Goal: Task Accomplishment & Management: Manage account settings

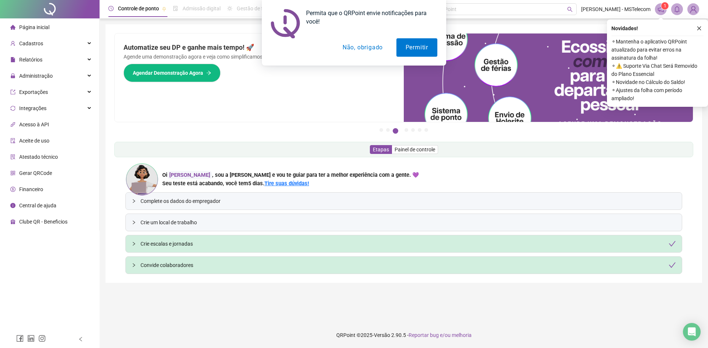
click at [287, 100] on div "Automatize seu DP e ganhe mais tempo! 🚀 Agende uma demonstração agora e veja co…" at bounding box center [259, 78] width 289 height 88
click at [380, 48] on button "Não, obrigado" at bounding box center [362, 47] width 59 height 18
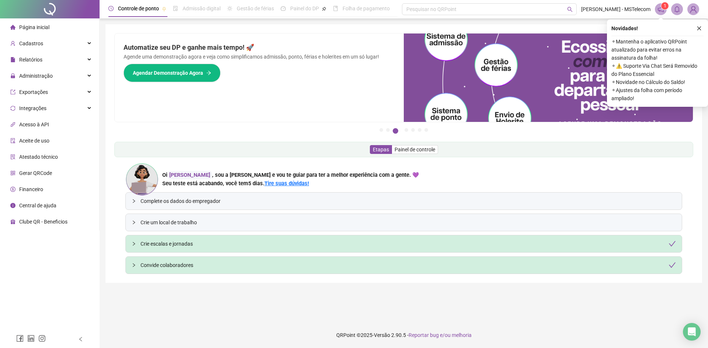
click at [264, 92] on div "Automatize seu DP e ganhe mais tempo! 🚀 Agende uma demonstração agora e veja co…" at bounding box center [259, 78] width 289 height 88
click at [125, 28] on div "Pague o QRPoint com Cartão de Crédito Sua assinatura: mais segurança, prática e…" at bounding box center [403, 153] width 596 height 259
click at [700, 30] on icon "close" at bounding box center [698, 28] width 5 height 5
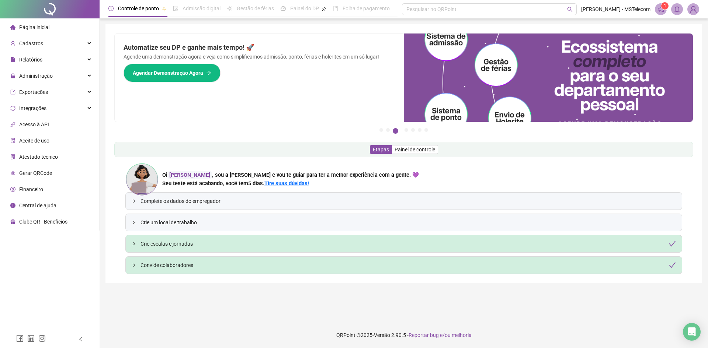
click at [293, 91] on div "Automatize seu DP e ganhe mais tempo! 🚀 Agende uma demonstração agora e veja co…" at bounding box center [259, 78] width 289 height 88
click at [661, 8] on icon "notification" at bounding box center [660, 9] width 7 height 7
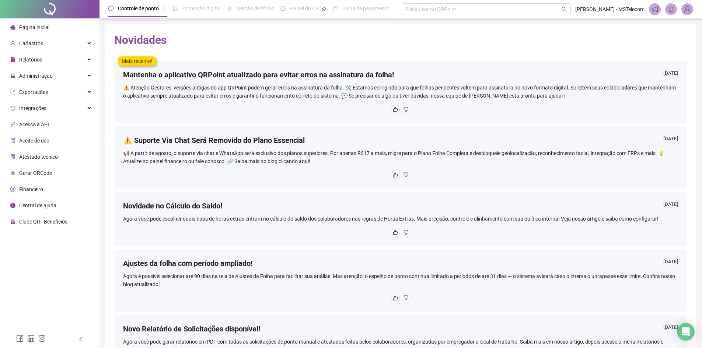
click at [30, 30] on span "Página inicial" at bounding box center [34, 27] width 30 height 6
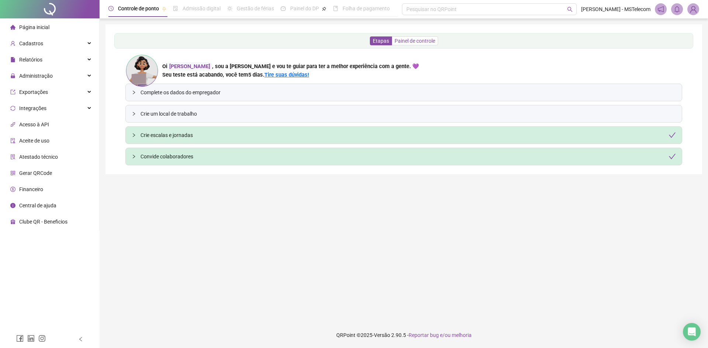
click at [416, 40] on span "Painel de controle" at bounding box center [414, 41] width 41 height 6
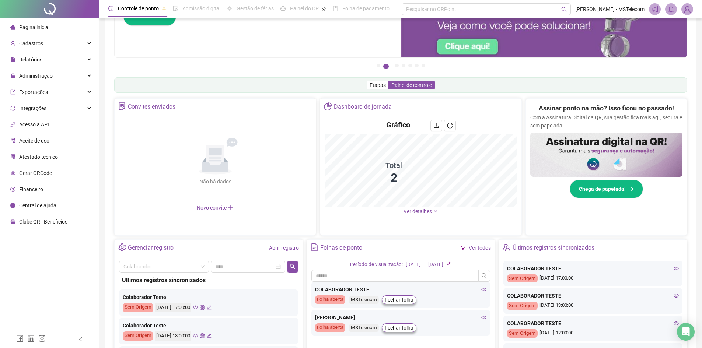
scroll to position [58, 0]
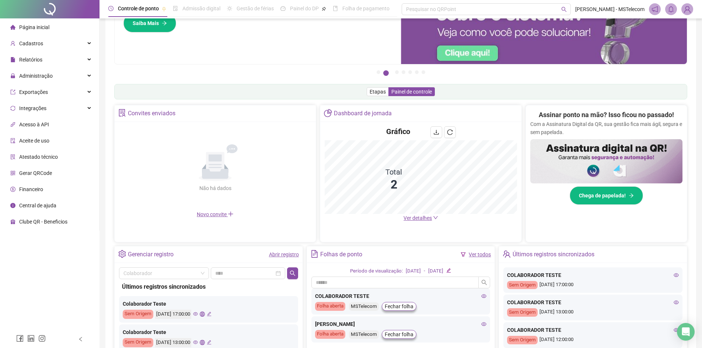
click at [690, 11] on img at bounding box center [687, 9] width 11 height 11
click at [310, 52] on div "🔍 Precisa de [PERSON_NAME]? Conte com o Suporte da QRPoint! Encontre respostas …" at bounding box center [258, 20] width 286 height 88
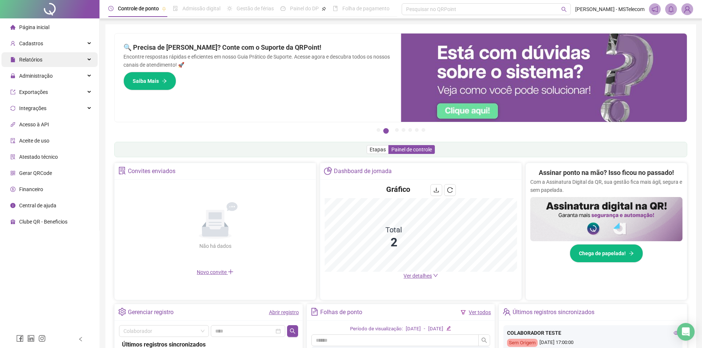
click at [75, 61] on div "Relatórios" at bounding box center [49, 59] width 96 height 15
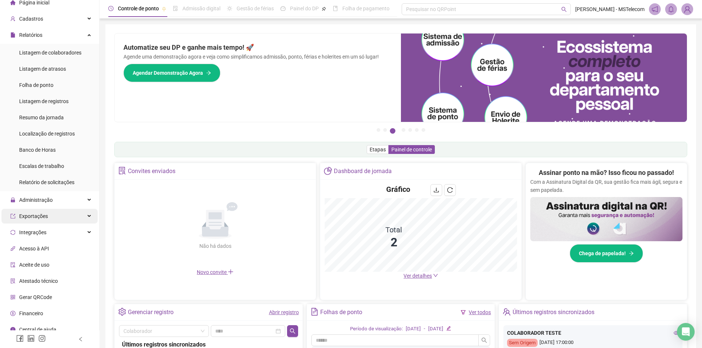
scroll to position [31, 0]
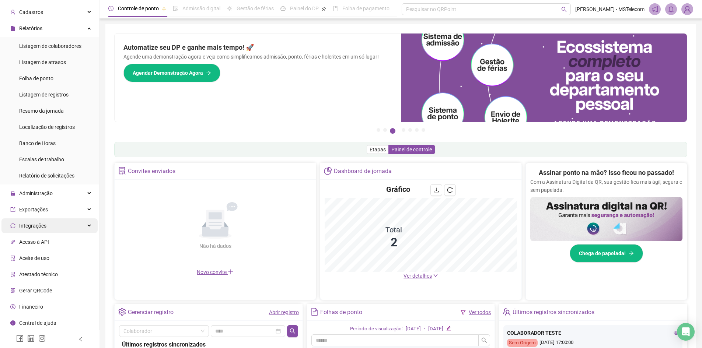
click at [71, 224] on div "Integrações" at bounding box center [49, 226] width 96 height 15
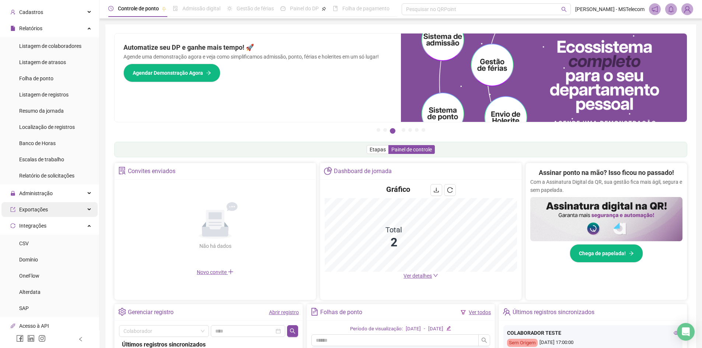
click at [73, 211] on div "Exportações" at bounding box center [49, 209] width 96 height 15
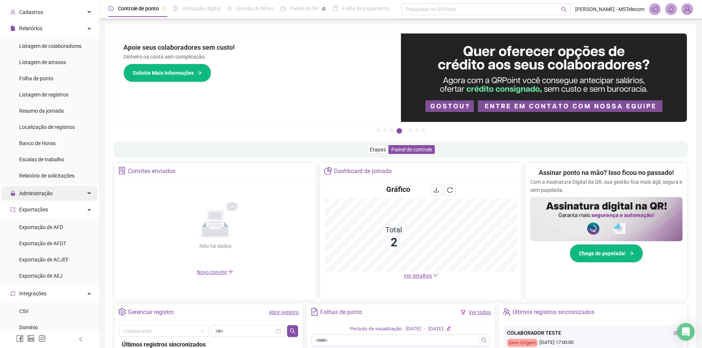
click at [65, 198] on div "Administração" at bounding box center [49, 193] width 96 height 15
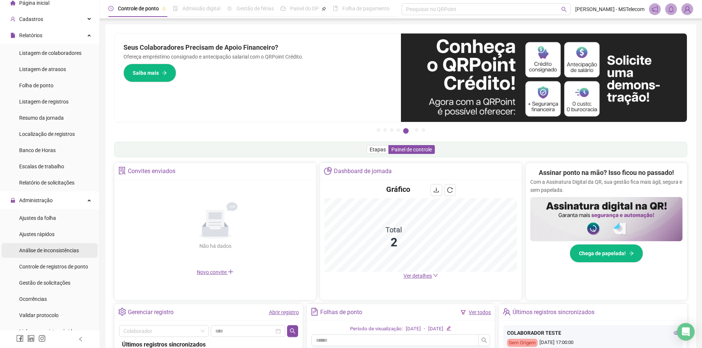
scroll to position [0, 0]
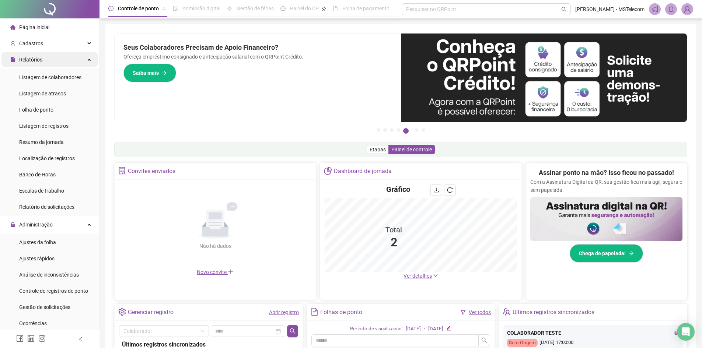
click at [49, 66] on div "Relatórios" at bounding box center [49, 59] width 96 height 15
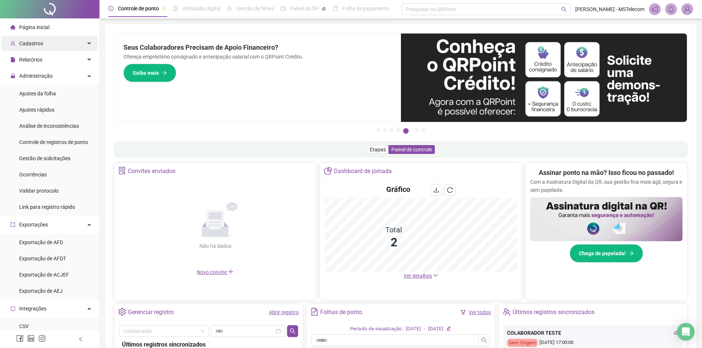
click at [58, 45] on div "Cadastros" at bounding box center [49, 43] width 96 height 15
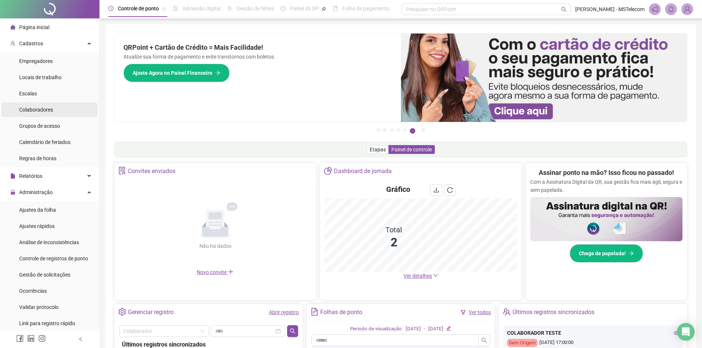
click at [49, 115] on div "Colaboradores" at bounding box center [36, 109] width 34 height 15
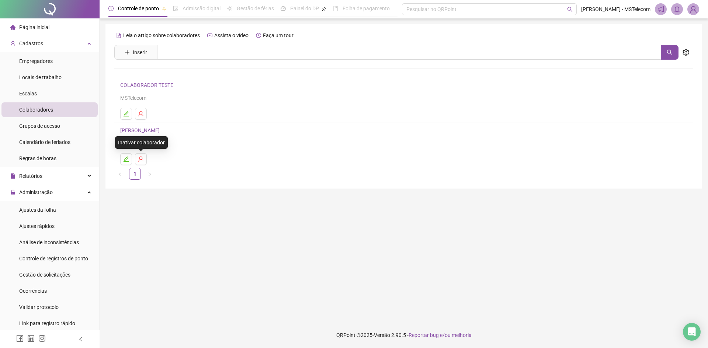
click at [129, 141] on div "Inativar colaborador" at bounding box center [141, 142] width 53 height 13
click at [214, 140] on div "MSTelecom" at bounding box center [403, 143] width 567 height 8
click at [162, 133] on link "[PERSON_NAME]" at bounding box center [141, 130] width 42 height 6
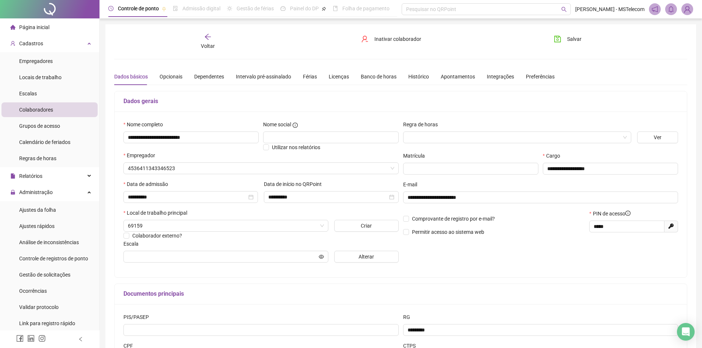
type input "**********"
click at [137, 46] on div "Voltar Inativar colaborador [PERSON_NAME]" at bounding box center [400, 41] width 579 height 17
click at [202, 39] on div "Voltar" at bounding box center [208, 41] width 91 height 17
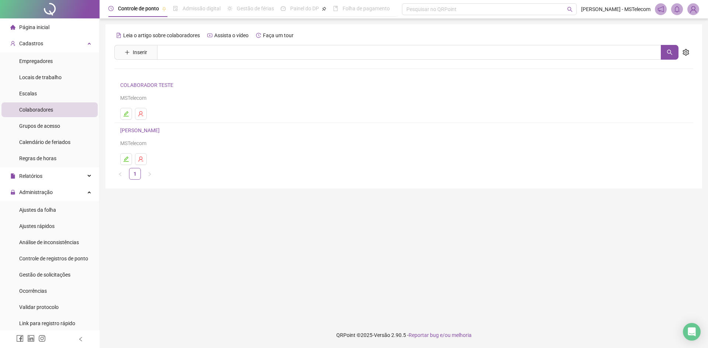
click at [137, 69] on div at bounding box center [403, 69] width 579 height 0
click at [154, 73] on div "Leia o artigo sobre colaboradores Assista o vídeo Faça um tour Inserir Nenhum r…" at bounding box center [403, 104] width 579 height 150
click at [49, 178] on div "Relatórios" at bounding box center [49, 176] width 96 height 15
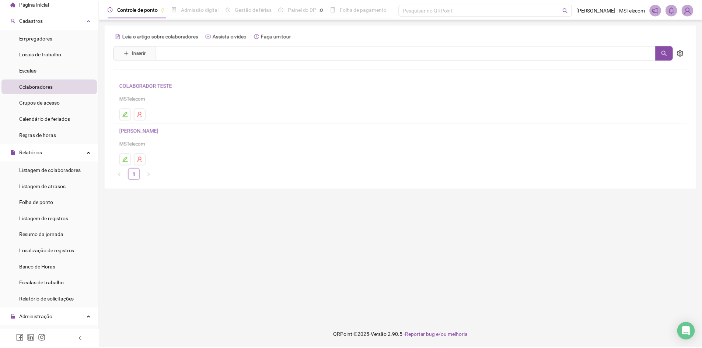
scroll to position [37, 0]
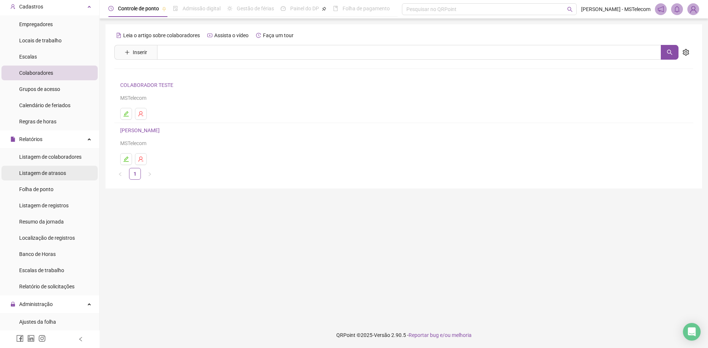
drag, startPoint x: 47, startPoint y: 190, endPoint x: 68, endPoint y: 180, distance: 23.4
click at [47, 191] on span "Folha de ponto" at bounding box center [36, 189] width 34 height 6
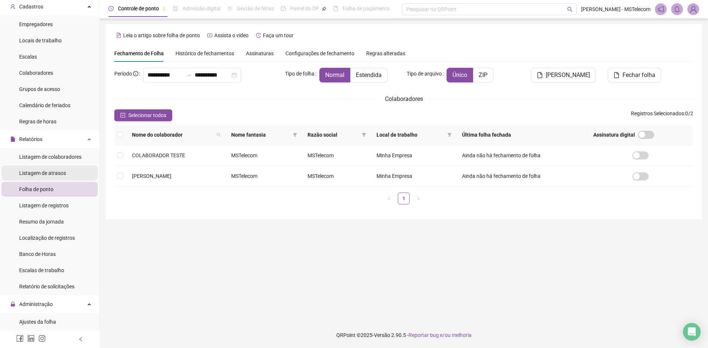
type input "**********"
click at [255, 221] on main "**********" at bounding box center [403, 170] width 596 height 292
click at [48, 61] on li "Escalas" at bounding box center [49, 56] width 96 height 15
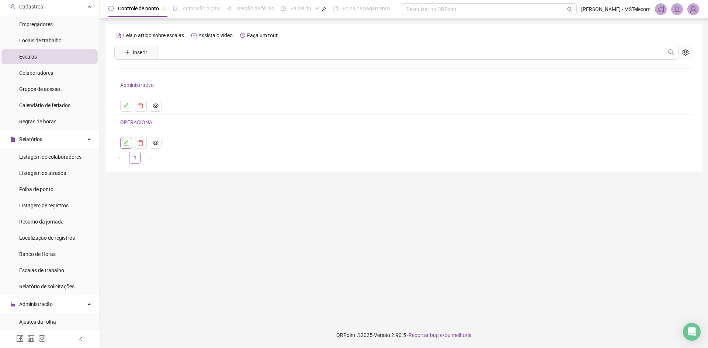
click at [127, 144] on icon "edit" at bounding box center [126, 143] width 6 height 6
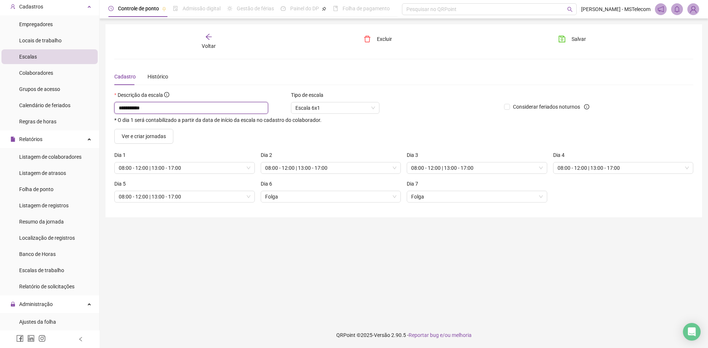
click at [183, 107] on input "**********" at bounding box center [191, 108] width 154 height 12
drag, startPoint x: 183, startPoint y: 107, endPoint x: 104, endPoint y: 109, distance: 78.9
click at [104, 109] on div "**********" at bounding box center [403, 174] width 608 height 348
click at [179, 103] on input "**********" at bounding box center [191, 108] width 154 height 12
click at [173, 105] on input "**********" at bounding box center [191, 108] width 154 height 12
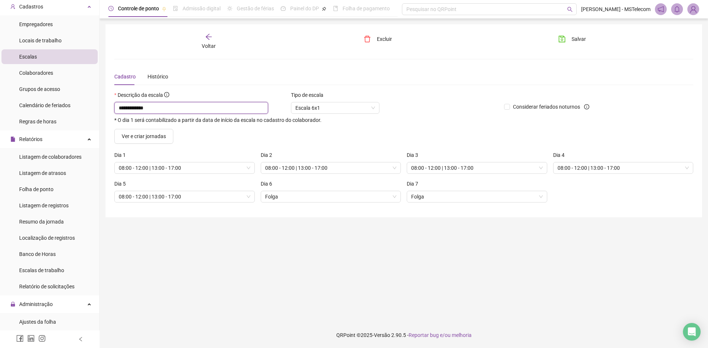
type input "**********"
click at [186, 144] on form "**********" at bounding box center [403, 150] width 579 height 118
click at [191, 145] on form "**********" at bounding box center [403, 150] width 579 height 118
click at [221, 146] on form "**********" at bounding box center [403, 150] width 579 height 118
click at [168, 137] on button "Ver e criar jornadas" at bounding box center [143, 136] width 59 height 15
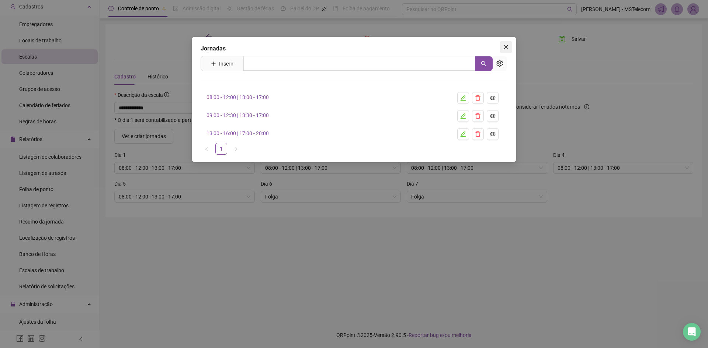
click at [508, 45] on icon "close" at bounding box center [505, 47] width 4 height 4
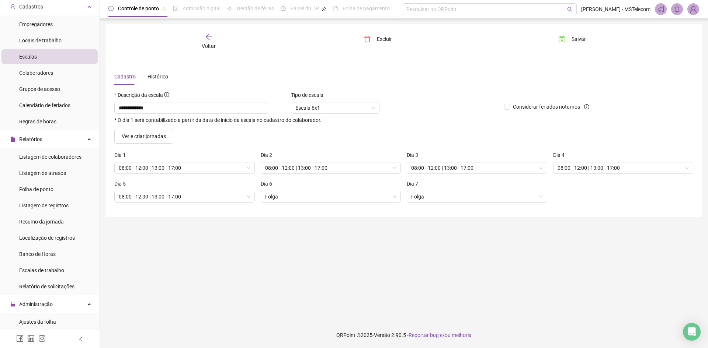
click at [184, 228] on main "**********" at bounding box center [403, 170] width 596 height 292
click at [296, 180] on div "Dia 6" at bounding box center [331, 185] width 140 height 11
click at [162, 216] on div "**********" at bounding box center [403, 120] width 596 height 193
click at [148, 178] on div "Dia 1 08:00 - 12:00 | 13:00 - 17:00" at bounding box center [184, 165] width 146 height 29
click at [258, 224] on main "**********" at bounding box center [403, 170] width 596 height 292
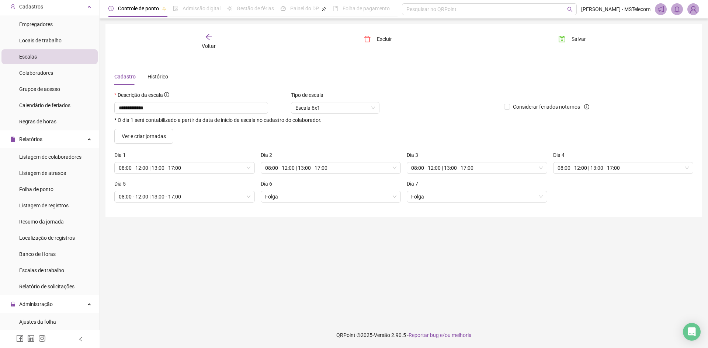
click at [280, 132] on div "Ver e criar jornadas" at bounding box center [403, 136] width 584 height 15
drag, startPoint x: 196, startPoint y: 140, endPoint x: 177, endPoint y: 133, distance: 21.2
click at [197, 140] on div "Ver e criar jornadas" at bounding box center [184, 136] width 140 height 15
click at [579, 42] on span "Salvar" at bounding box center [578, 39] width 14 height 8
click at [38, 77] on div "Colaboradores" at bounding box center [36, 73] width 34 height 15
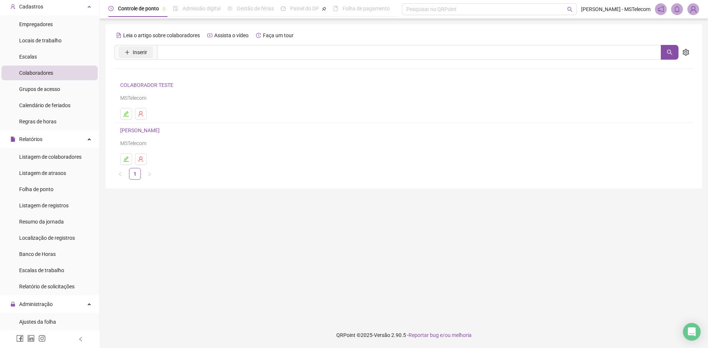
click at [140, 54] on span "Inserir" at bounding box center [140, 52] width 14 height 8
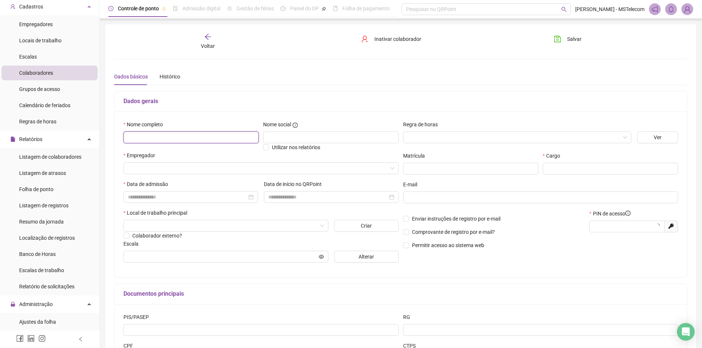
click at [227, 140] on input "text" at bounding box center [190, 138] width 135 height 12
type input "*****"
click at [475, 136] on input "search" at bounding box center [514, 137] width 213 height 11
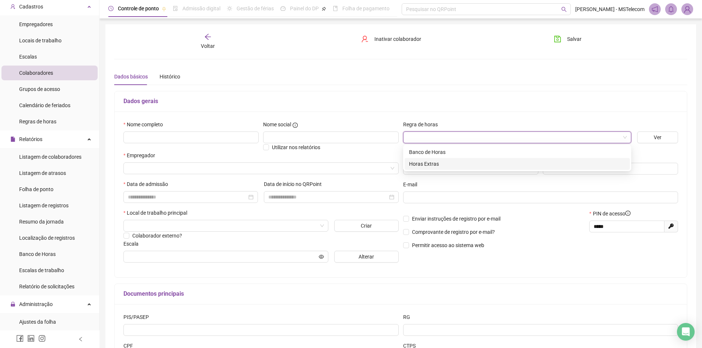
click at [374, 151] on div "Empregador" at bounding box center [260, 156] width 275 height 11
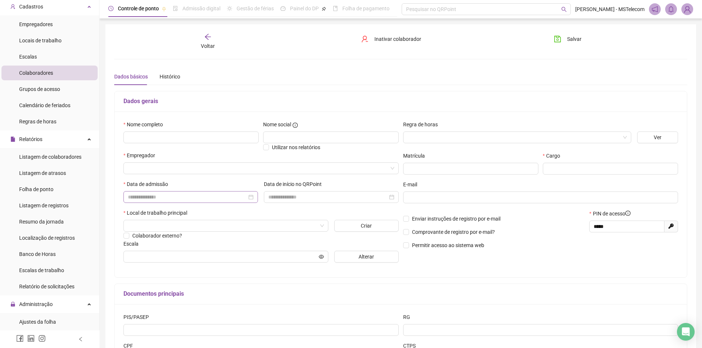
click at [175, 202] on div at bounding box center [190, 197] width 135 height 12
click at [156, 140] on input "text" at bounding box center [190, 138] width 135 height 12
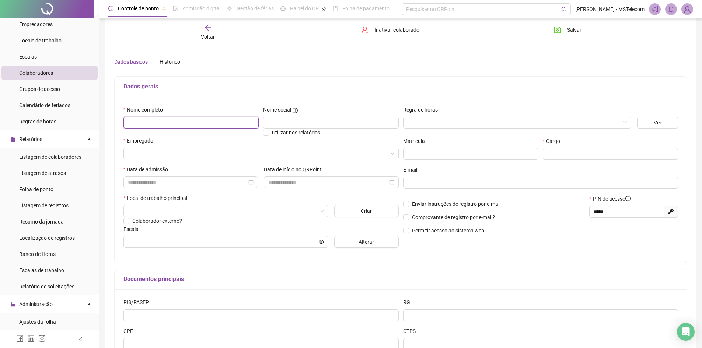
scroll to position [37, 0]
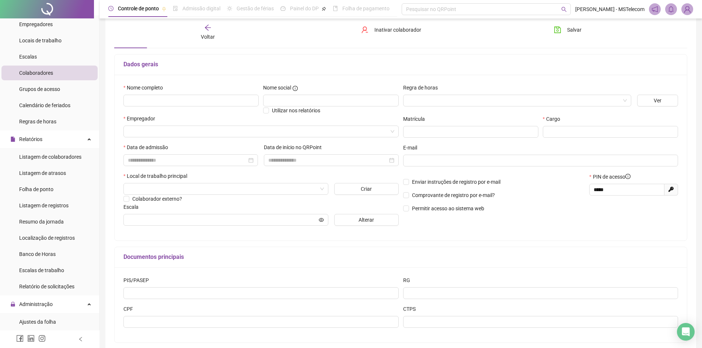
click at [230, 180] on div "Local de trabalho principal" at bounding box center [260, 177] width 275 height 11
click at [166, 206] on div "Escala" at bounding box center [260, 208] width 275 height 11
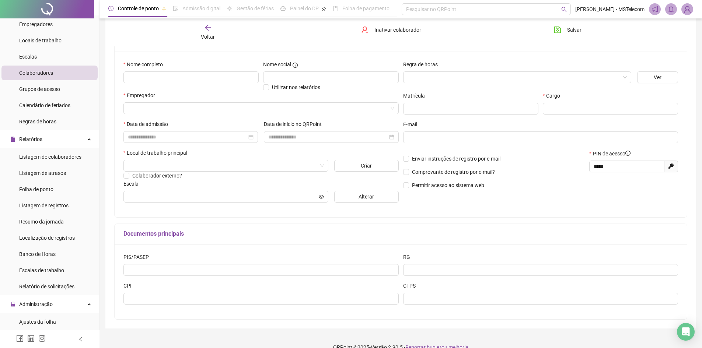
scroll to position [72, 0]
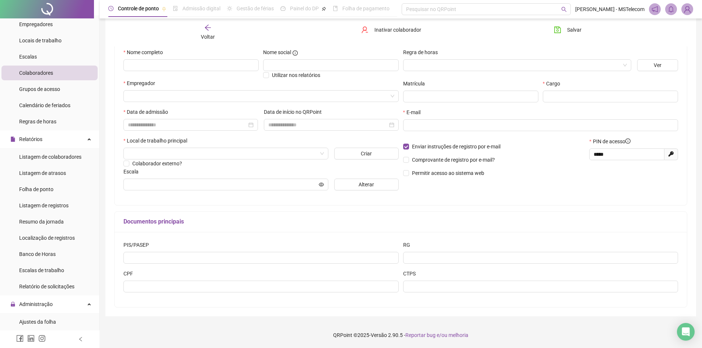
click at [240, 205] on div "Nome completo Nome social Utilizar nos relatórios Empregador Data de admissão D…" at bounding box center [401, 122] width 572 height 166
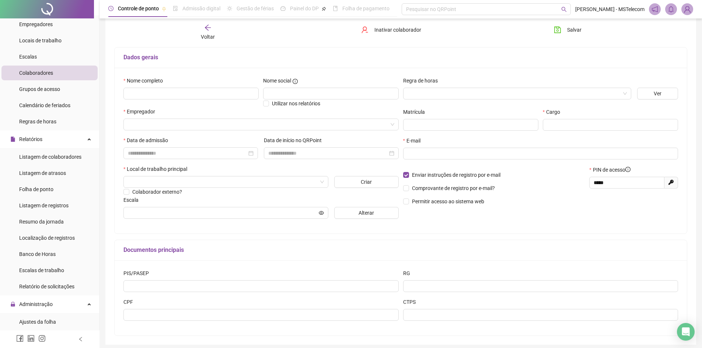
scroll to position [35, 0]
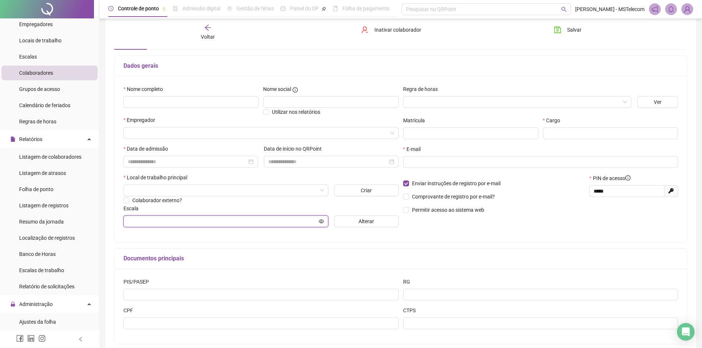
click at [298, 220] on input "text" at bounding box center [222, 221] width 189 height 8
click at [223, 192] on input "search" at bounding box center [222, 190] width 189 height 11
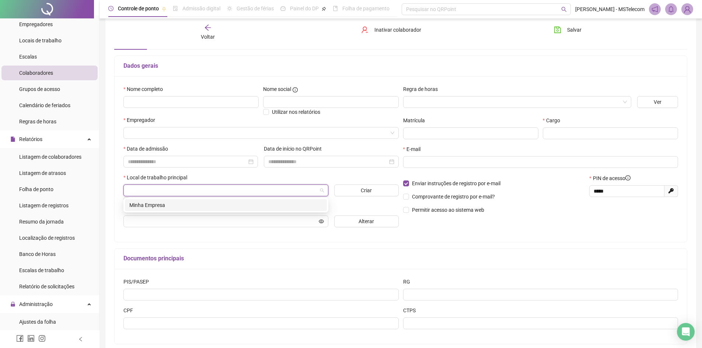
click at [199, 205] on div "Minha Empresa" at bounding box center [225, 205] width 193 height 8
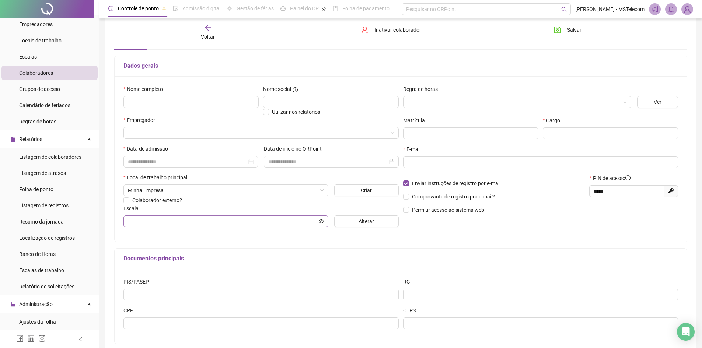
click at [175, 215] on div "Escala Alterar" at bounding box center [260, 216] width 275 height 23
click at [166, 220] on input "text" at bounding box center [222, 221] width 189 height 8
click at [172, 164] on input at bounding box center [187, 162] width 119 height 8
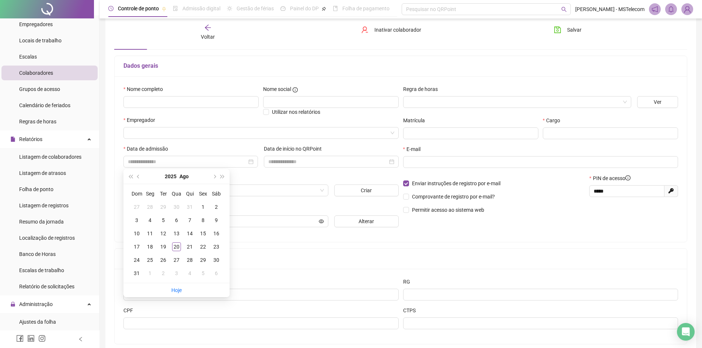
click at [258, 178] on div "Local de trabalho principal" at bounding box center [260, 179] width 275 height 11
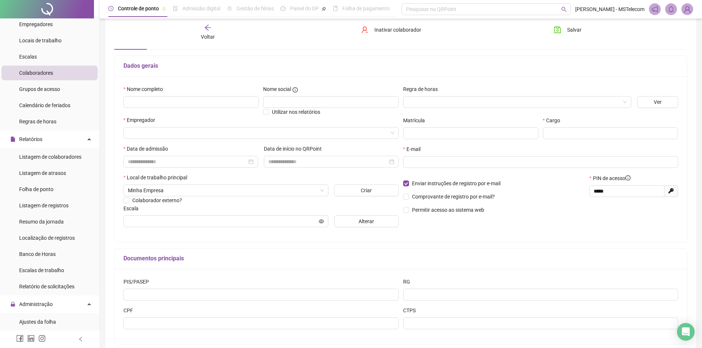
click at [170, 148] on label "Data de admissão" at bounding box center [147, 149] width 49 height 8
click at [154, 132] on input "search" at bounding box center [258, 132] width 260 height 11
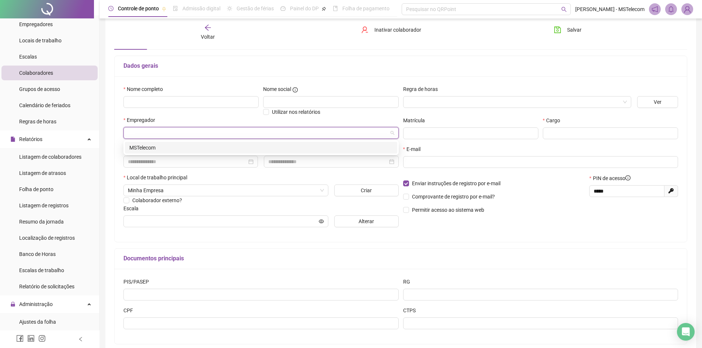
click at [140, 149] on div "MSTelecom" at bounding box center [260, 148] width 263 height 8
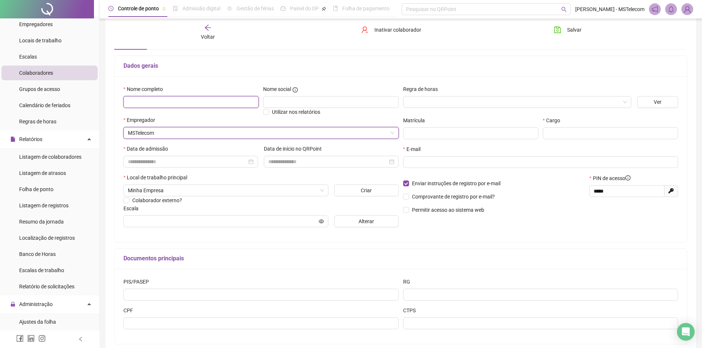
click at [185, 99] on input "text" at bounding box center [190, 102] width 135 height 12
click at [474, 103] on input "search" at bounding box center [514, 102] width 213 height 11
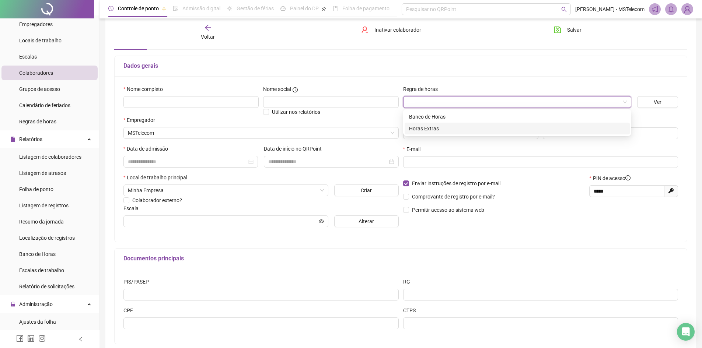
click at [361, 116] on div "Empregador" at bounding box center [260, 121] width 275 height 11
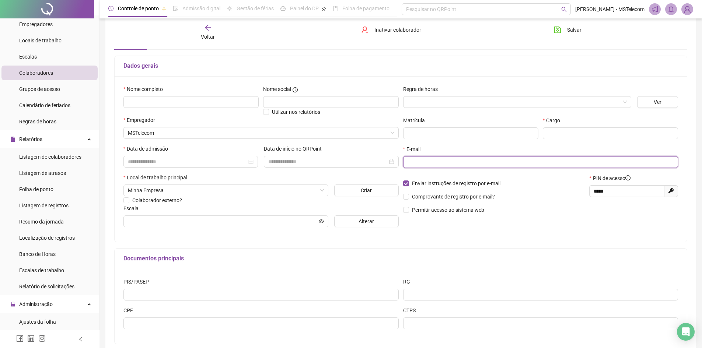
click at [422, 165] on input "text" at bounding box center [540, 162] width 265 height 8
click at [444, 173] on div at bounding box center [540, 171] width 275 height 6
click at [388, 161] on div at bounding box center [331, 162] width 126 height 8
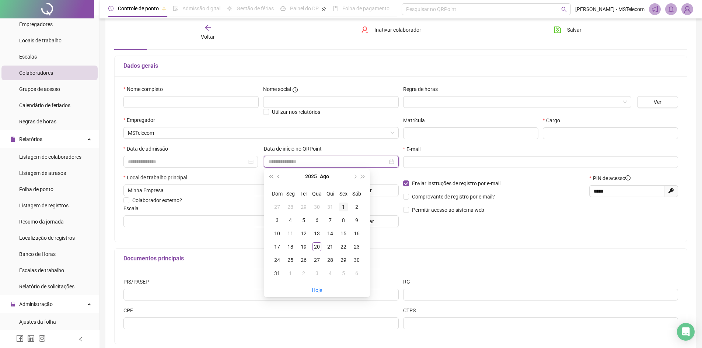
type input "**********"
click at [332, 246] on div "21" at bounding box center [330, 246] width 9 height 9
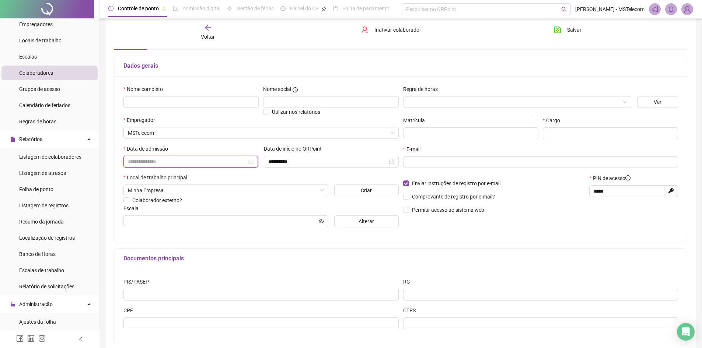
click at [205, 162] on input at bounding box center [187, 162] width 119 height 8
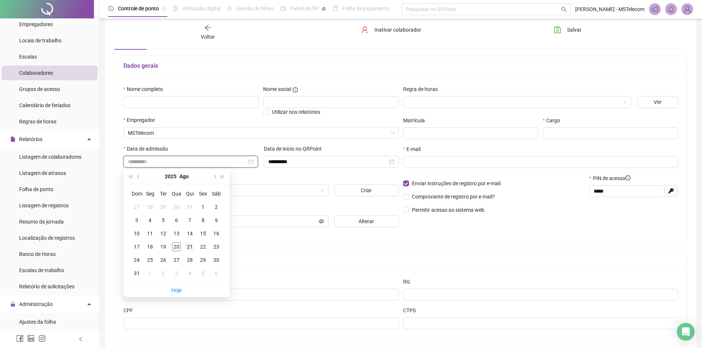
type input "**********"
click at [191, 248] on div "21" at bounding box center [189, 246] width 9 height 9
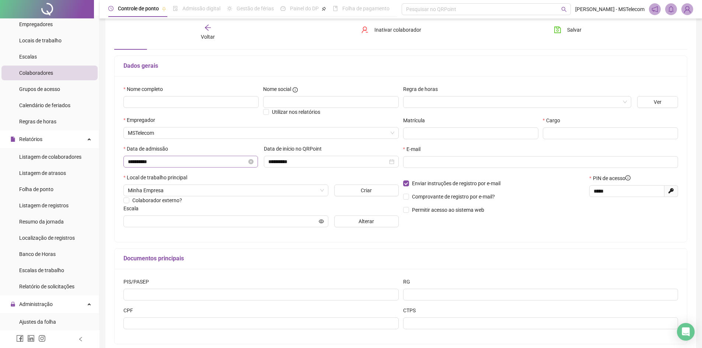
drag, startPoint x: 253, startPoint y: 160, endPoint x: 252, endPoint y: 167, distance: 7.4
click at [253, 159] on icon "close-circle" at bounding box center [250, 161] width 5 height 5
click at [173, 160] on input at bounding box center [187, 162] width 119 height 8
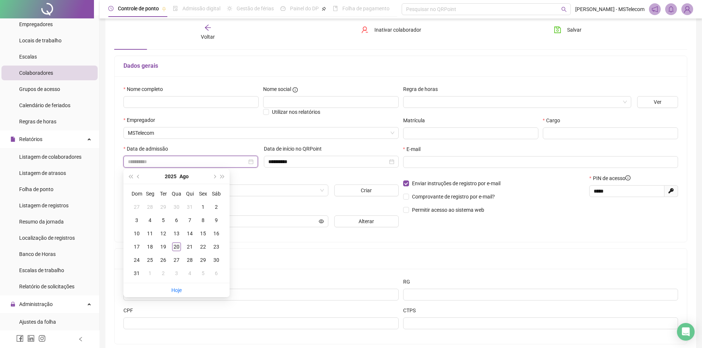
type input "**********"
click at [174, 249] on div "20" at bounding box center [176, 246] width 9 height 9
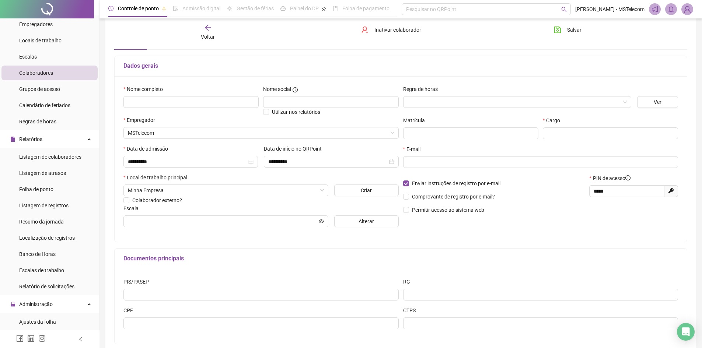
click at [265, 179] on div "Local de trabalho principal" at bounding box center [260, 179] width 275 height 11
click at [192, 205] on div "Escala" at bounding box center [260, 210] width 275 height 11
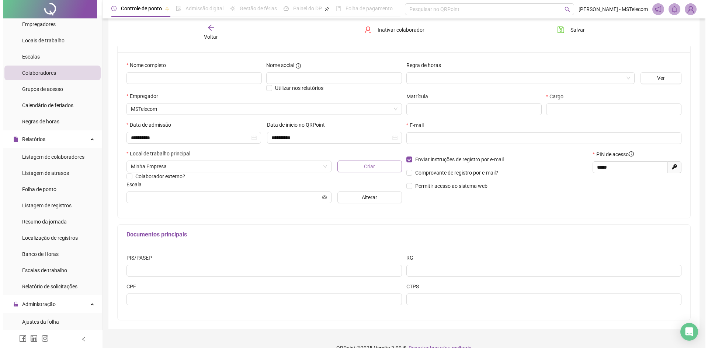
scroll to position [72, 0]
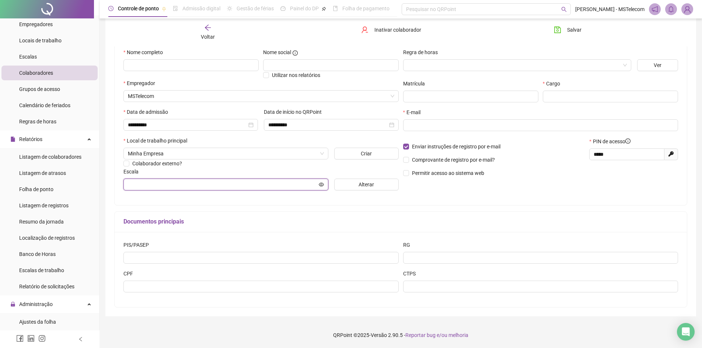
click at [322, 186] on icon "eye" at bounding box center [321, 184] width 5 height 5
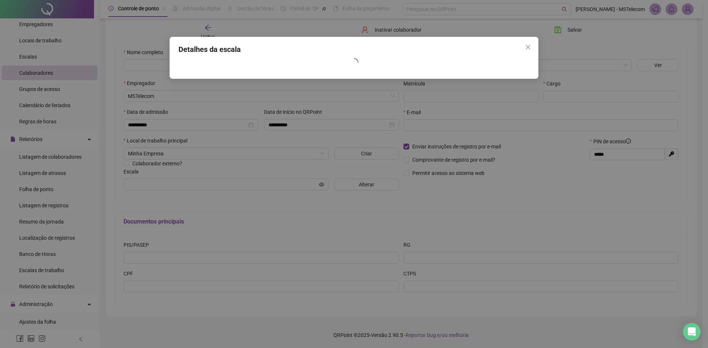
click at [527, 45] on icon "close" at bounding box center [528, 47] width 6 height 6
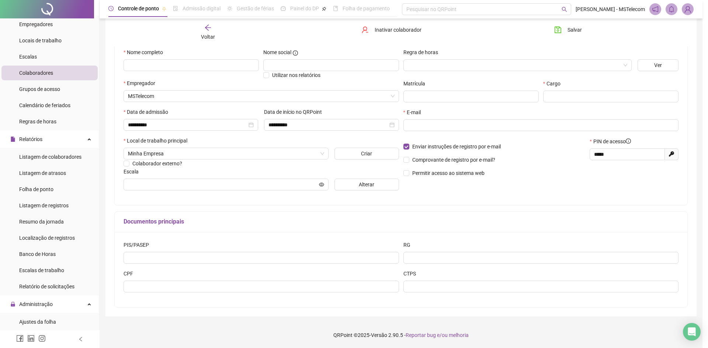
click at [527, 48] on div "Detalhes da escala" at bounding box center [354, 174] width 708 height 348
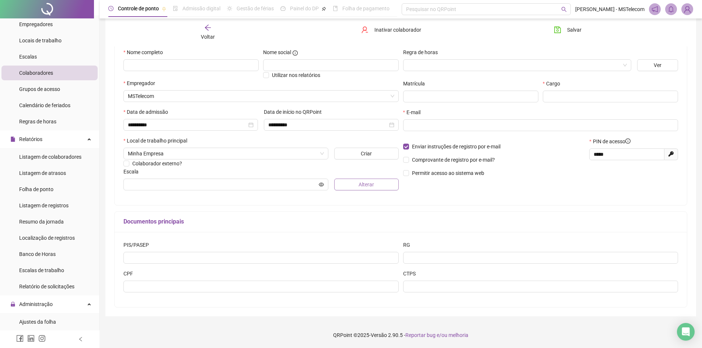
click at [374, 184] on span "Alterar" at bounding box center [366, 185] width 15 height 8
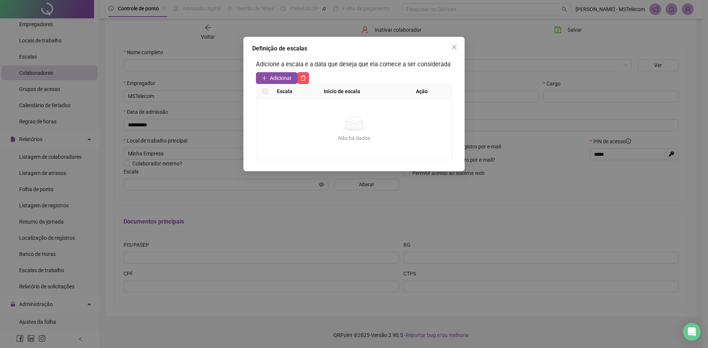
click at [305, 121] on div "Não há dados" at bounding box center [354, 123] width 178 height 15
click at [456, 48] on icon "close" at bounding box center [454, 47] width 6 height 6
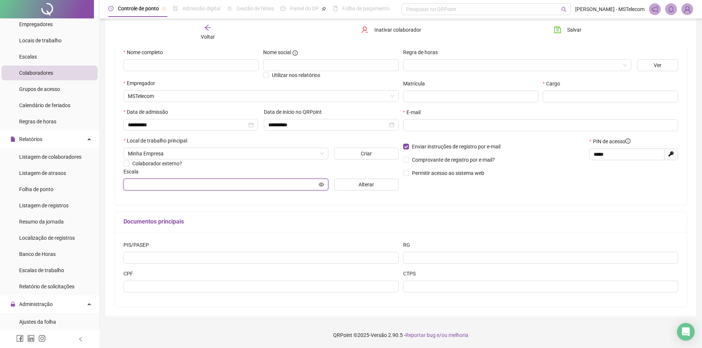
click at [203, 184] on input "text" at bounding box center [222, 185] width 189 height 8
click at [322, 181] on span at bounding box center [321, 185] width 5 height 8
click at [322, 185] on icon "eye" at bounding box center [321, 184] width 5 height 5
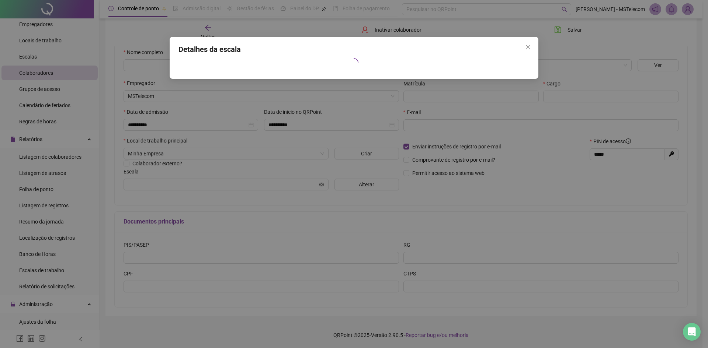
click at [353, 71] on div "Detalhes da escala" at bounding box center [354, 58] width 368 height 42
click at [218, 52] on h4 "Detalhes da escala" at bounding box center [353, 49] width 351 height 10
click at [531, 49] on span "Close" at bounding box center [528, 47] width 12 height 6
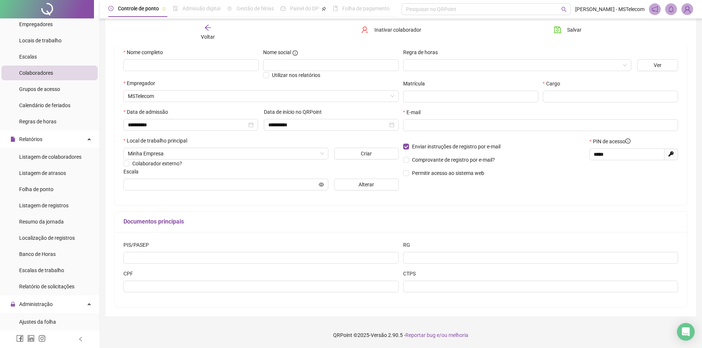
click at [170, 142] on label "Local de trabalho principal" at bounding box center [157, 141] width 69 height 8
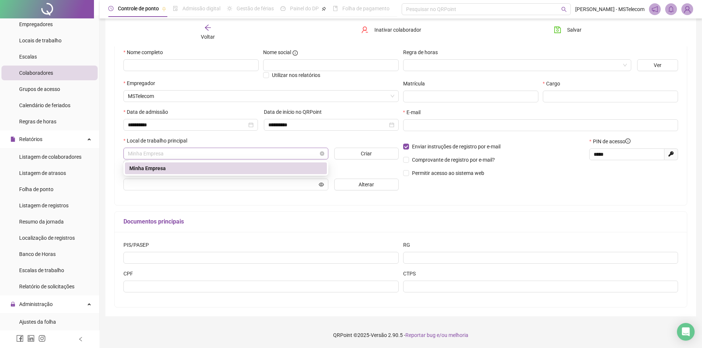
click at [182, 156] on span "Minha Empresa" at bounding box center [226, 153] width 196 height 11
click at [170, 167] on div "Minha Empresa" at bounding box center [225, 168] width 193 height 8
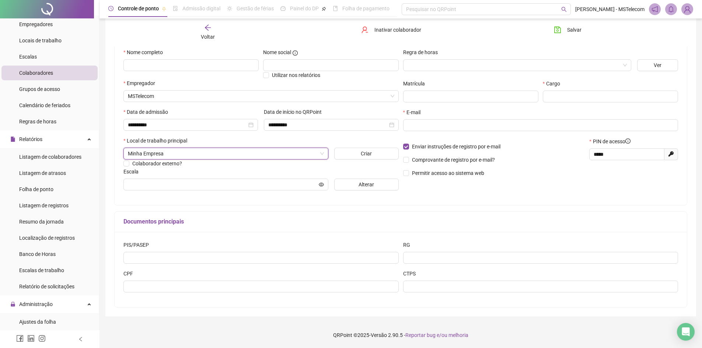
click at [233, 142] on div "Local de trabalho principal" at bounding box center [260, 142] width 275 height 11
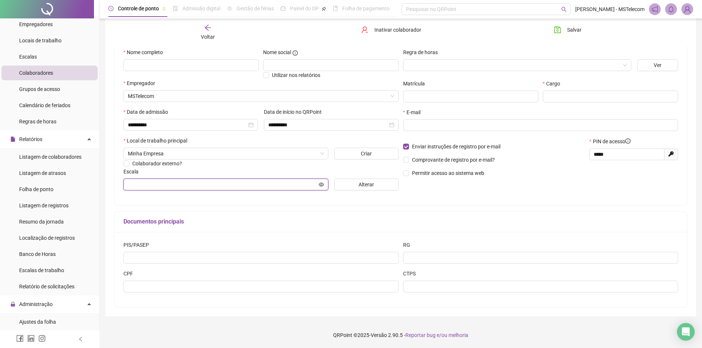
click at [177, 185] on input "text" at bounding box center [222, 185] width 189 height 8
click at [319, 186] on icon "eye" at bounding box center [321, 184] width 5 height 5
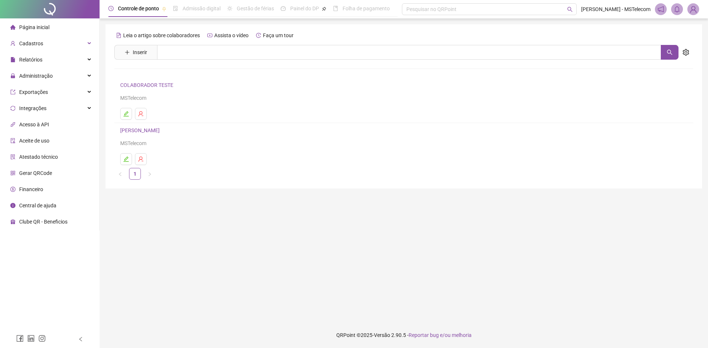
click at [250, 103] on li "COLABORADOR TESTE MSTelecom" at bounding box center [403, 100] width 579 height 45
click at [49, 42] on div "Cadastros" at bounding box center [49, 43] width 96 height 15
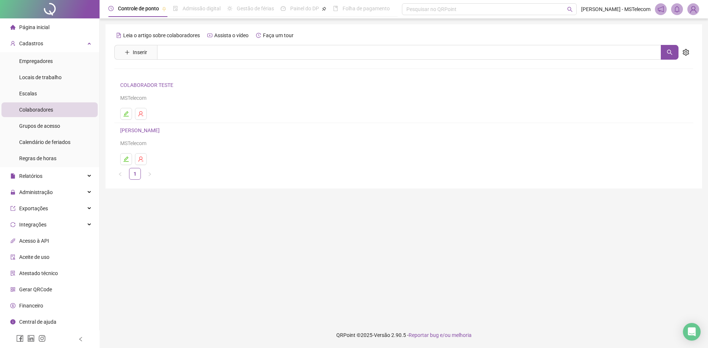
click at [173, 86] on link "COLABORADOR TESTE" at bounding box center [147, 85] width 55 height 6
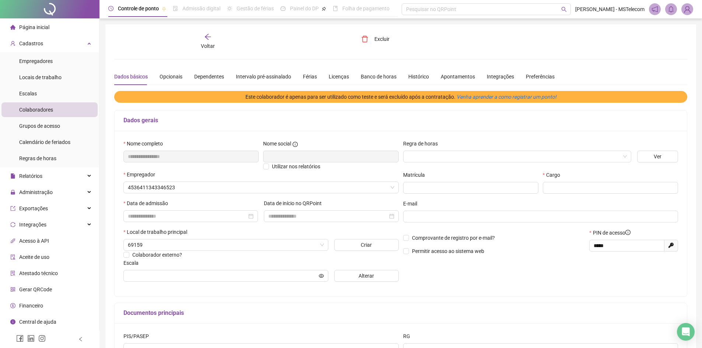
type input "**********"
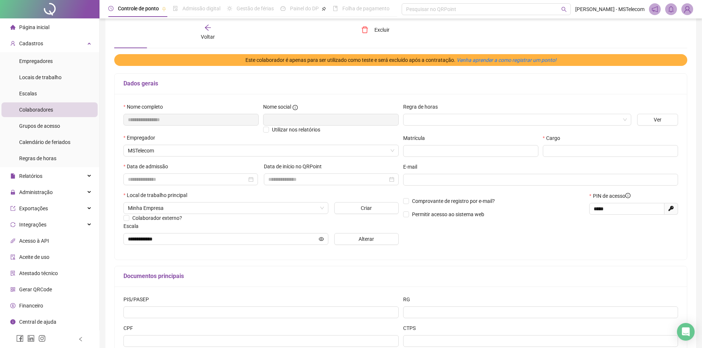
click at [212, 36] on span "Voltar" at bounding box center [208, 37] width 14 height 6
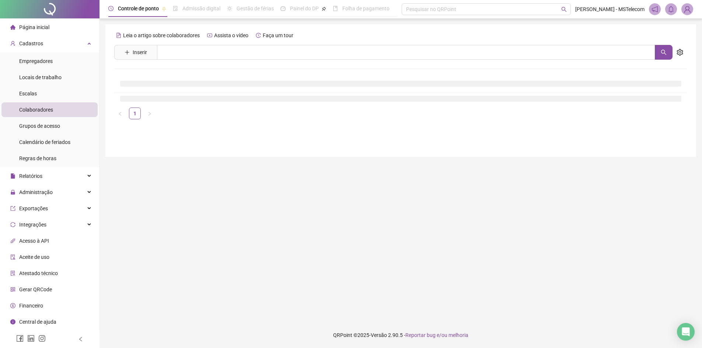
scroll to position [0, 0]
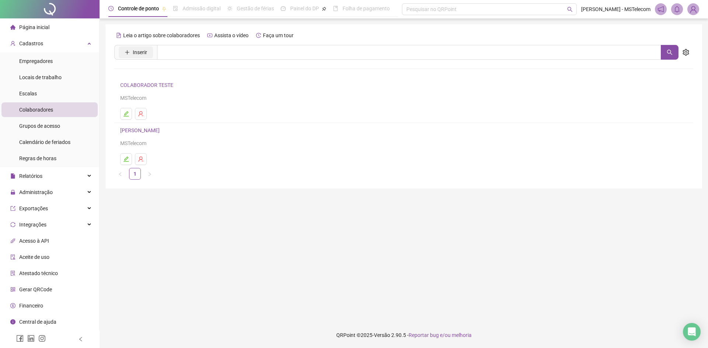
click at [137, 55] on span "Inserir" at bounding box center [140, 52] width 14 height 8
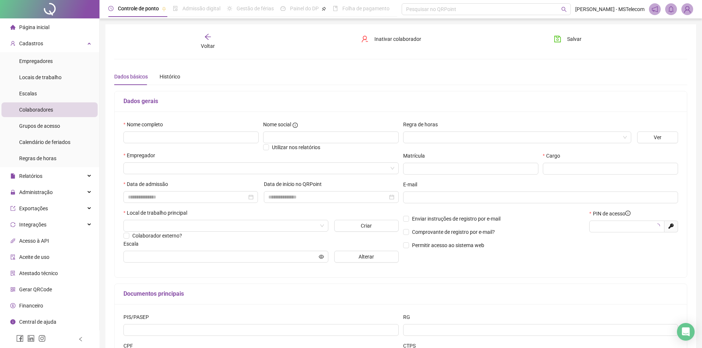
type input "*****"
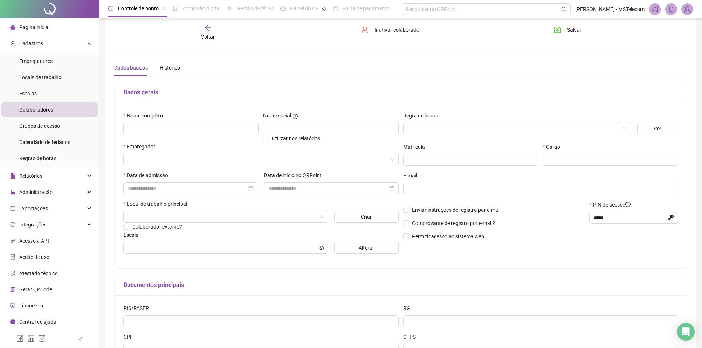
scroll to position [37, 0]
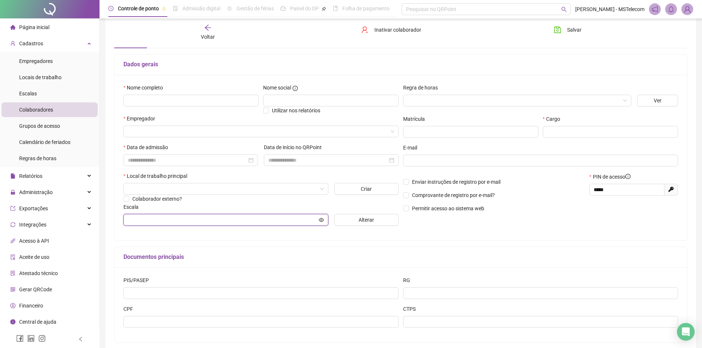
click at [320, 221] on icon "eye" at bounding box center [321, 220] width 5 height 4
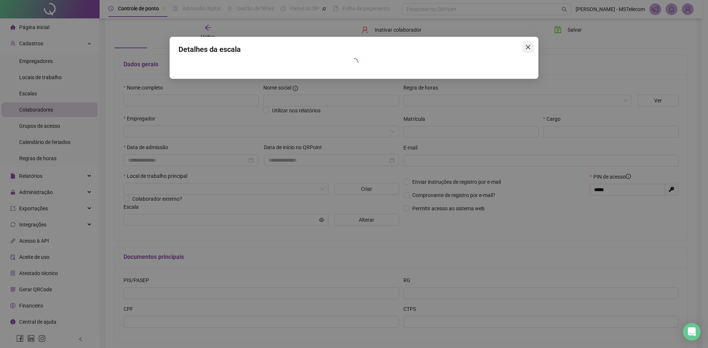
click at [527, 49] on icon "close" at bounding box center [528, 47] width 6 height 6
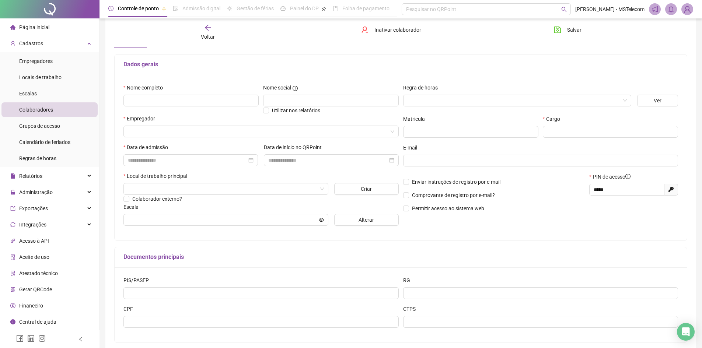
click at [210, 34] on span "Voltar" at bounding box center [208, 37] width 14 height 6
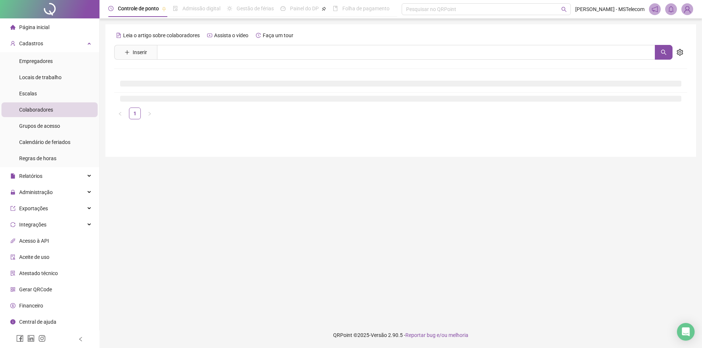
scroll to position [0, 0]
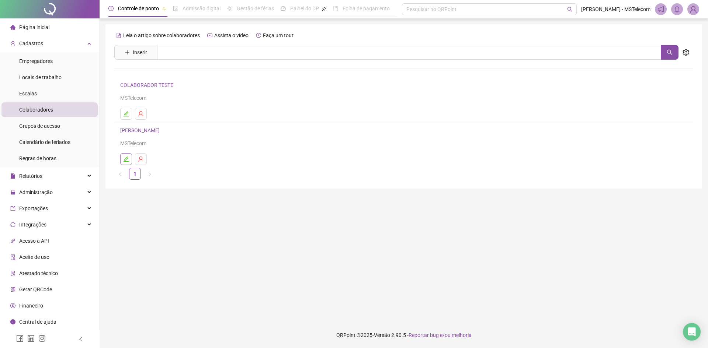
click at [127, 159] on icon "edit" at bounding box center [126, 159] width 6 height 6
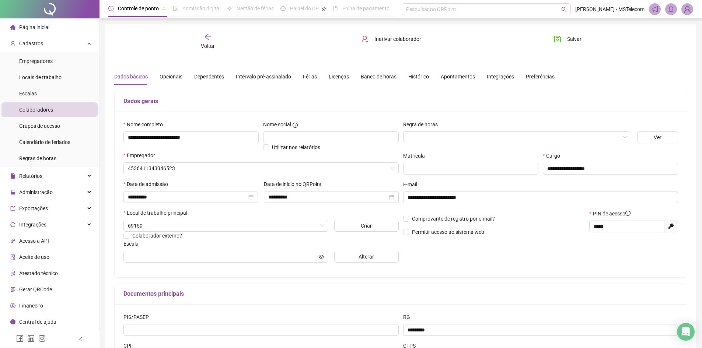
type input "**********"
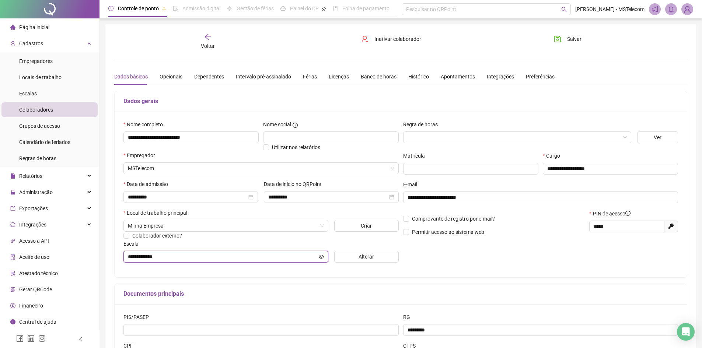
click at [321, 258] on icon "eye" at bounding box center [321, 257] width 5 height 4
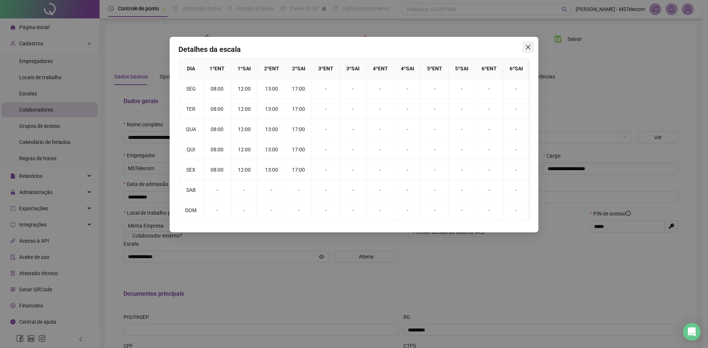
click at [530, 49] on icon "close" at bounding box center [528, 47] width 6 height 6
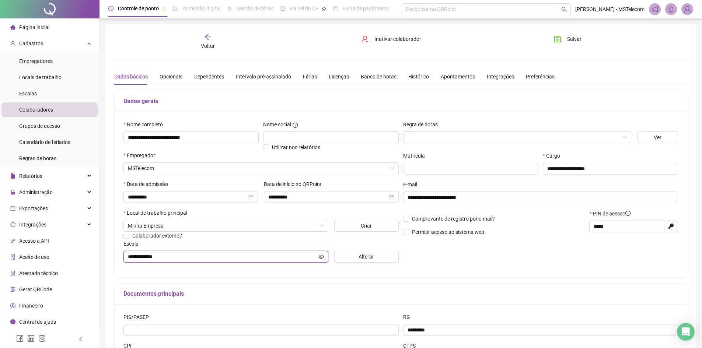
scroll to position [37, 0]
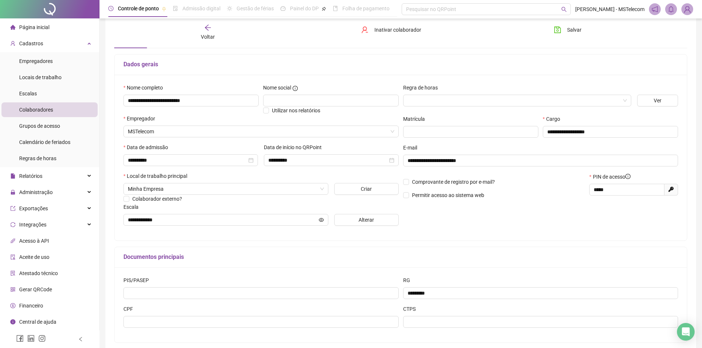
click at [209, 235] on div "**********" at bounding box center [401, 158] width 572 height 166
click at [319, 218] on icon "eye" at bounding box center [321, 219] width 5 height 5
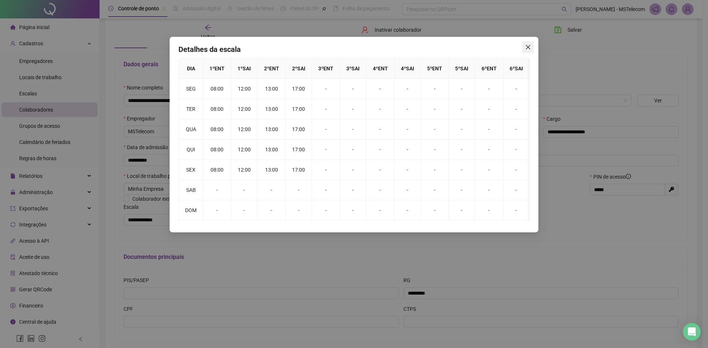
click at [525, 52] on button "Close" at bounding box center [528, 47] width 12 height 12
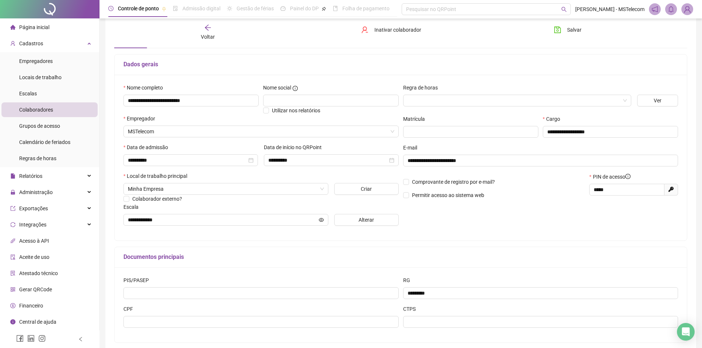
click at [226, 238] on div "**********" at bounding box center [401, 158] width 572 height 166
click at [361, 219] on span "Alterar" at bounding box center [366, 220] width 15 height 8
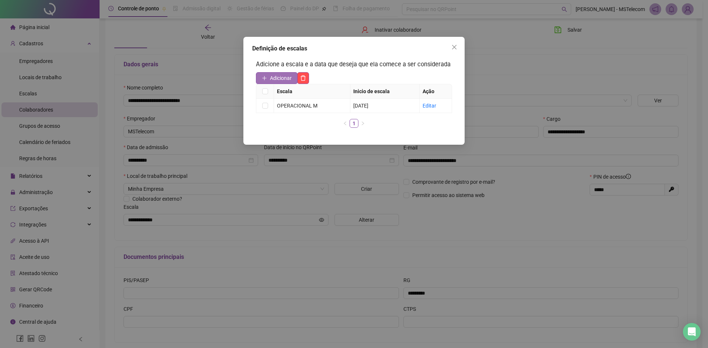
click at [284, 78] on span "Adicionar" at bounding box center [281, 78] width 22 height 8
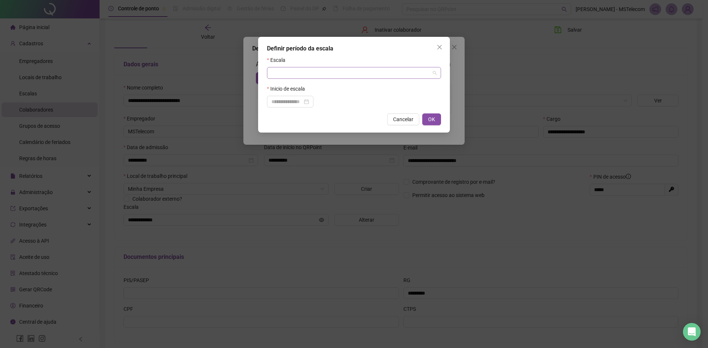
click at [303, 74] on input "search" at bounding box center [350, 72] width 158 height 11
click at [293, 99] on div "OPERACIONAL M" at bounding box center [354, 99] width 162 height 8
click at [302, 99] on input at bounding box center [286, 102] width 31 height 8
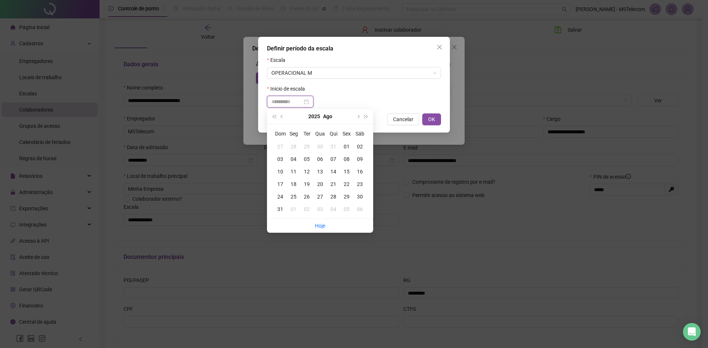
type input "**********"
click at [331, 186] on div "21" at bounding box center [332, 184] width 13 height 8
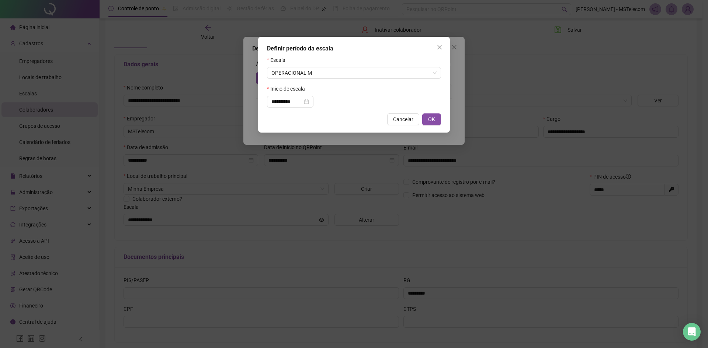
click at [346, 95] on div "Inicio de escala" at bounding box center [354, 90] width 174 height 11
click at [432, 121] on span "OK" at bounding box center [431, 119] width 7 height 8
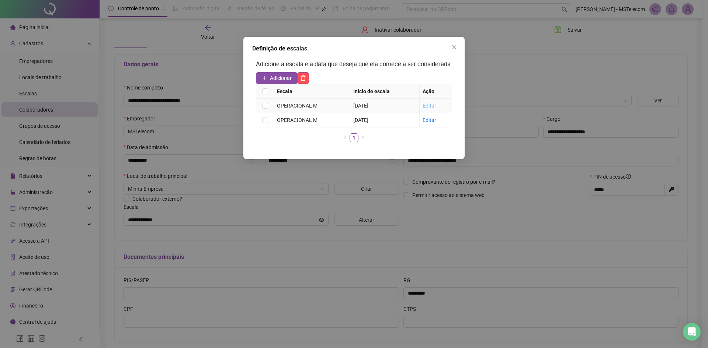
click at [427, 106] on link "Editar" at bounding box center [429, 106] width 14 height 6
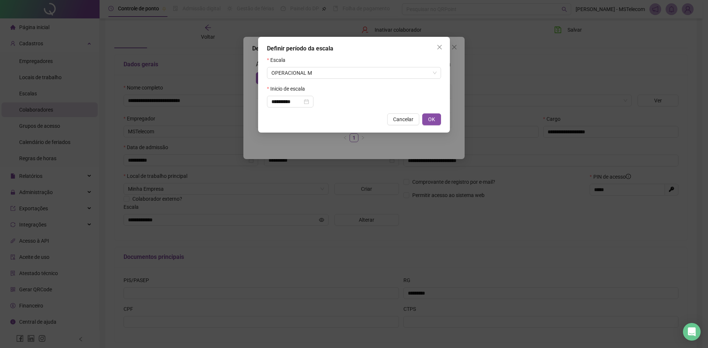
click at [319, 87] on div "Inicio de escala" at bounding box center [354, 90] width 174 height 11
click at [424, 76] on span "OPERACIONAL M" at bounding box center [353, 72] width 165 height 11
click at [346, 54] on div "**********" at bounding box center [354, 85] width 192 height 96
click at [333, 91] on div "Inicio de escala" at bounding box center [354, 90] width 174 height 11
click at [435, 118] on button "OK" at bounding box center [431, 119] width 19 height 12
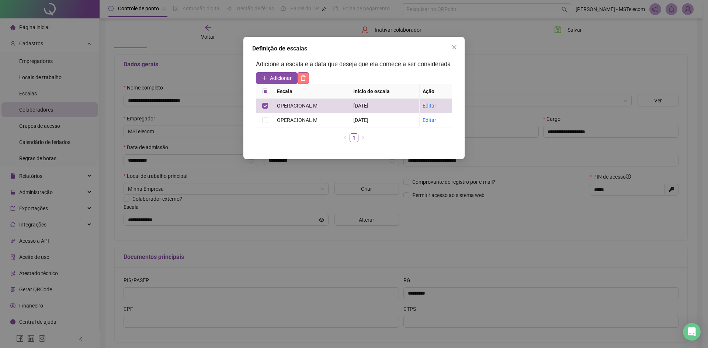
click at [306, 75] on icon "delete" at bounding box center [303, 78] width 6 height 6
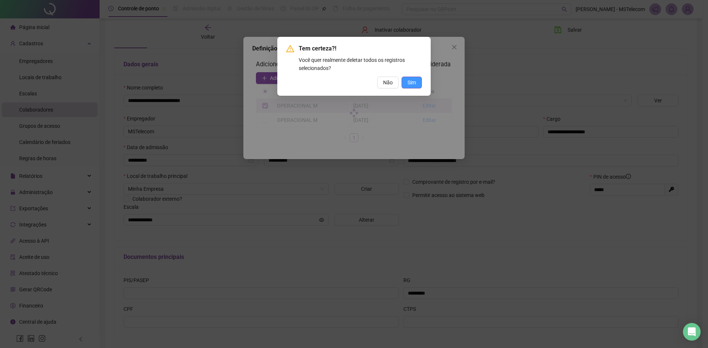
click at [411, 80] on span "Sim" at bounding box center [411, 82] width 8 height 8
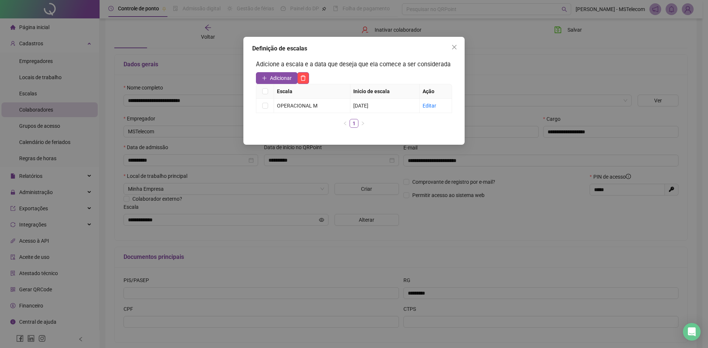
click at [363, 59] on div "Adicione a escala e a data que deseja que ela comece a ser considerada Adiciona…" at bounding box center [353, 96] width 203 height 81
drag, startPoint x: 457, startPoint y: 46, endPoint x: 148, endPoint y: 4, distance: 311.3
click at [457, 46] on span "Close" at bounding box center [454, 47] width 12 height 6
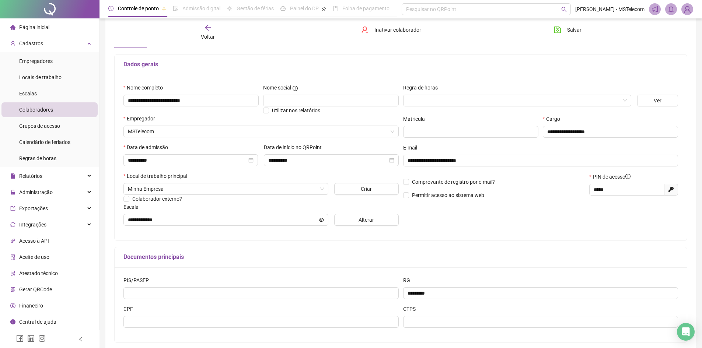
click at [210, 32] on div "Voltar" at bounding box center [208, 32] width 91 height 17
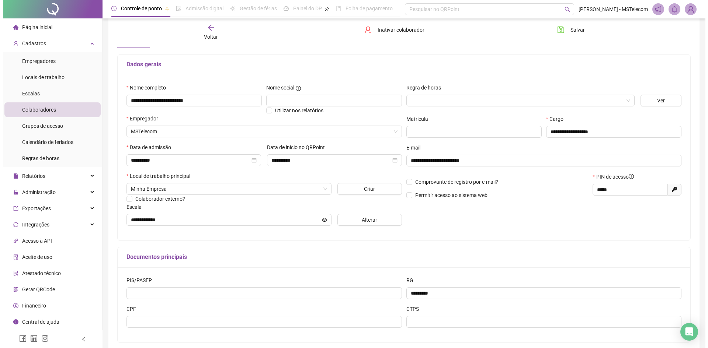
scroll to position [0, 0]
